Goal: Information Seeking & Learning: Find specific page/section

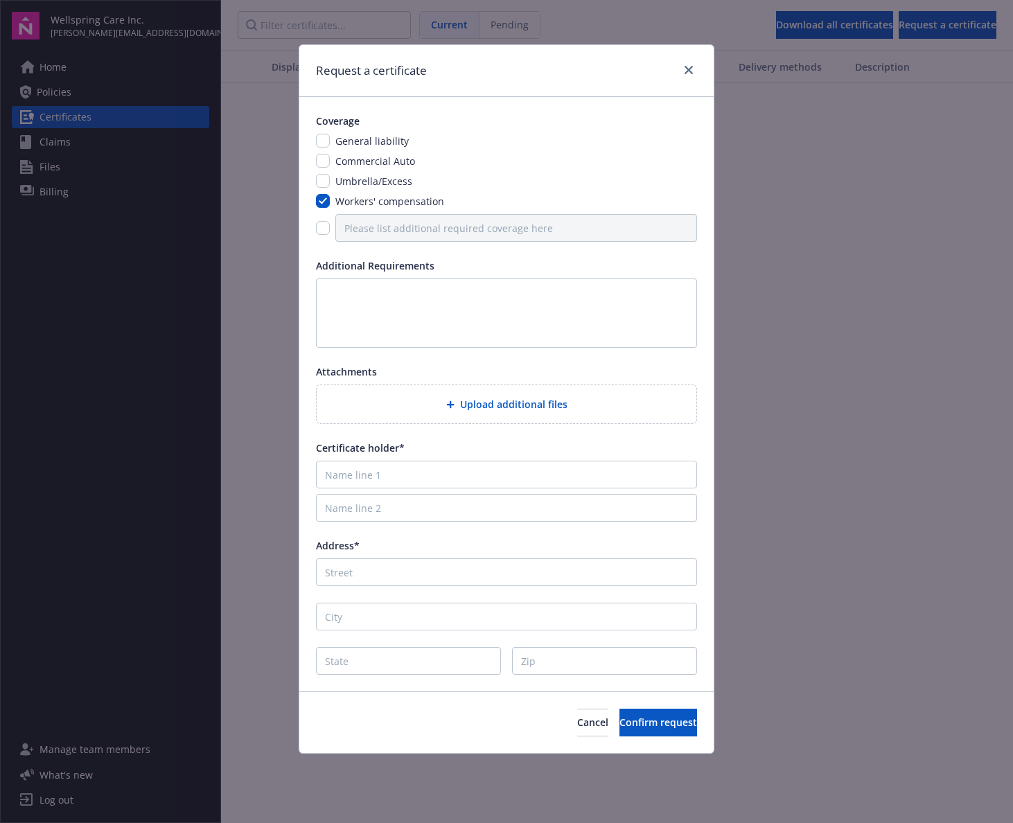
scroll to position [1363, 0]
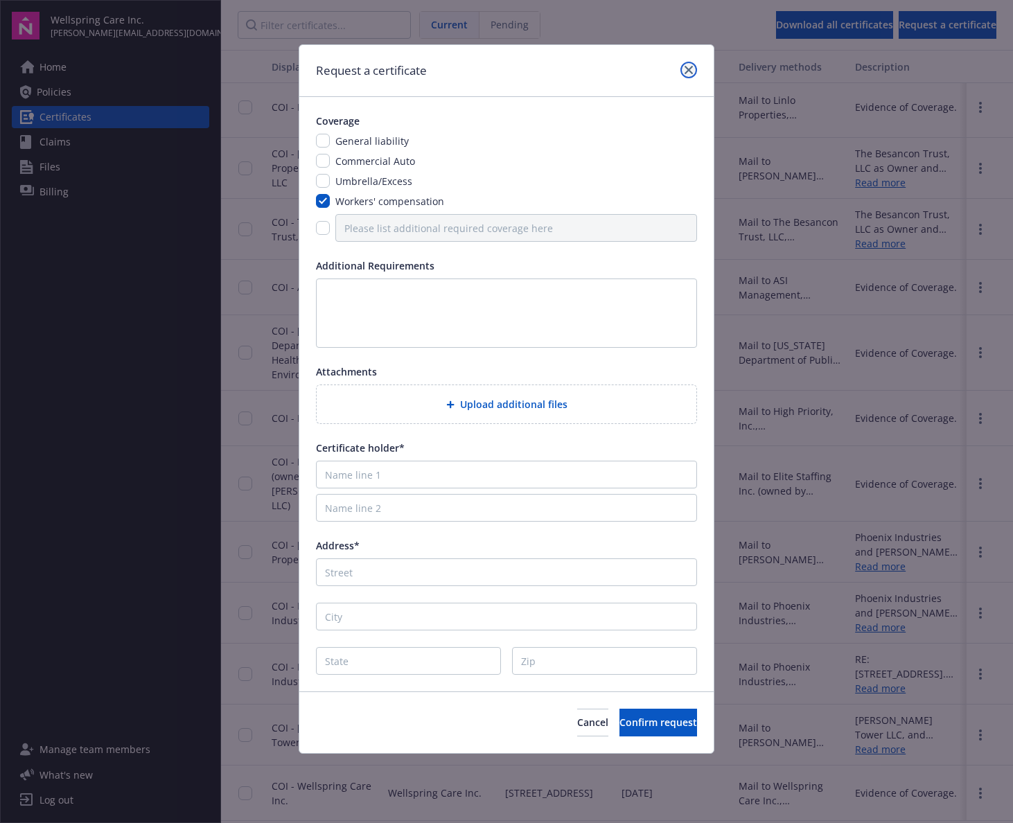
click at [696, 67] on link "close" at bounding box center [689, 70] width 17 height 17
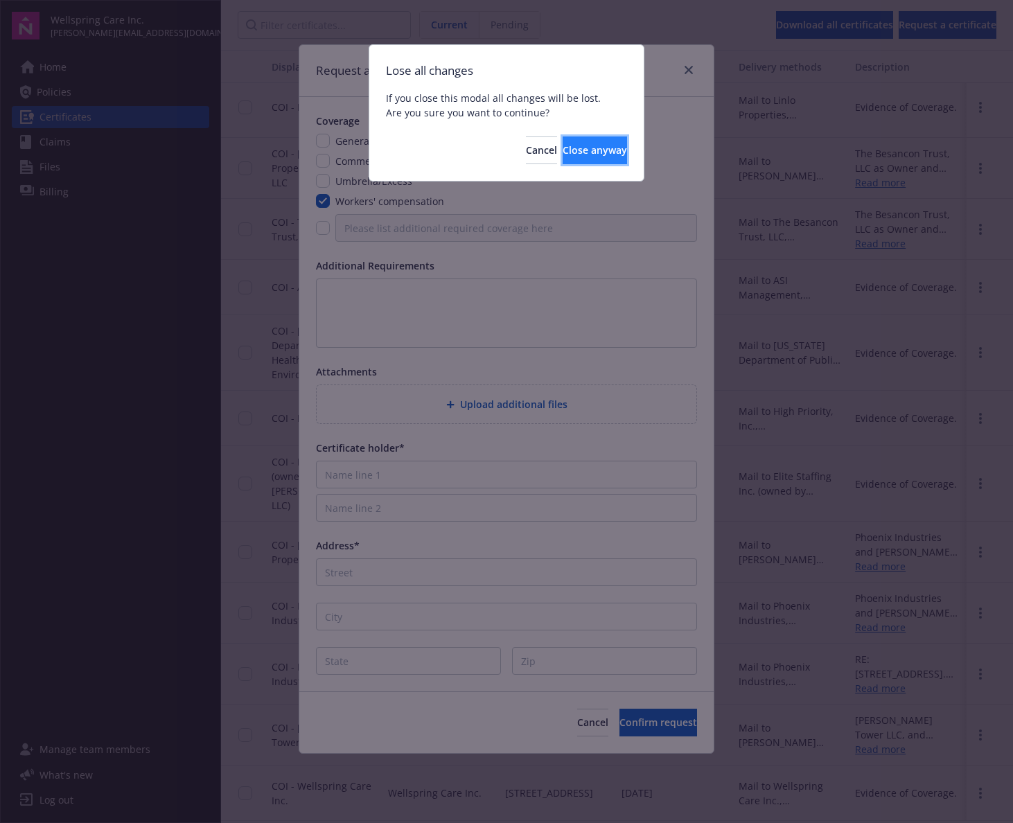
click at [563, 157] on button "Close anyway" at bounding box center [595, 151] width 64 height 28
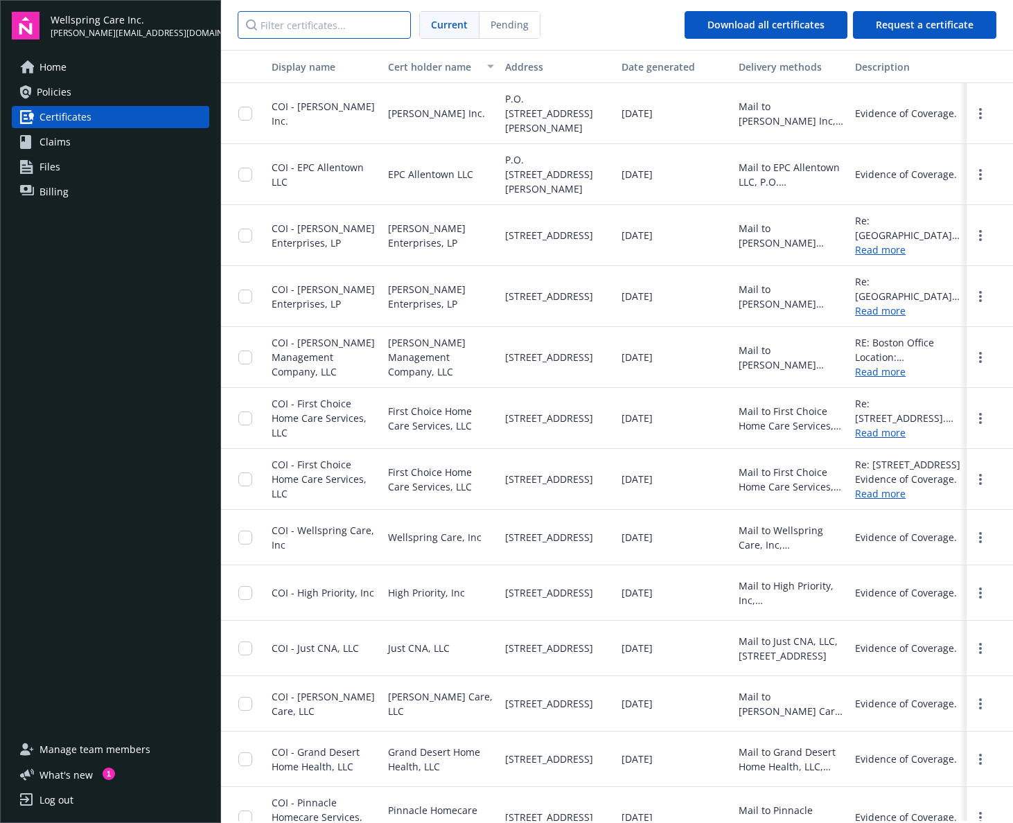
click at [346, 27] on input "Filter certificates..." at bounding box center [324, 25] width 173 height 28
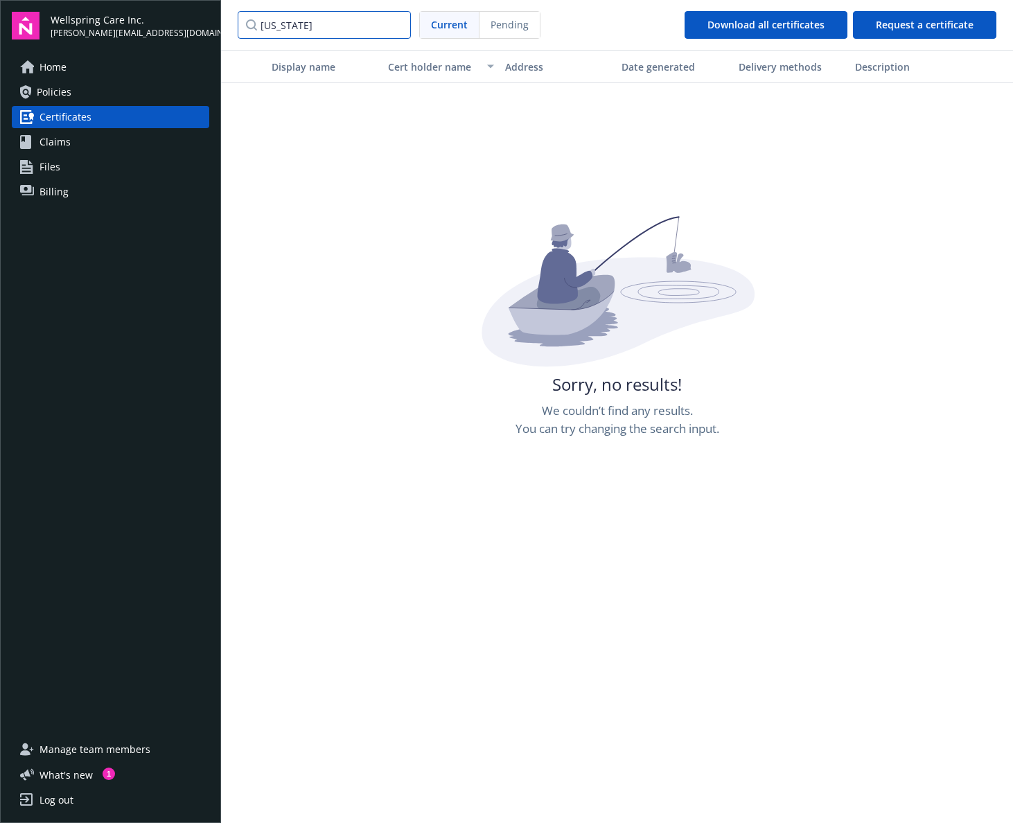
type input "[US_STATE]"
click at [68, 71] on link "Home" at bounding box center [111, 67] width 198 height 22
